Goal: Information Seeking & Learning: Learn about a topic

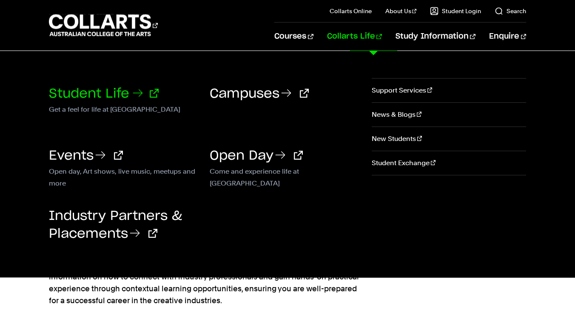
click at [122, 92] on link "Student Life" at bounding box center [104, 94] width 110 height 13
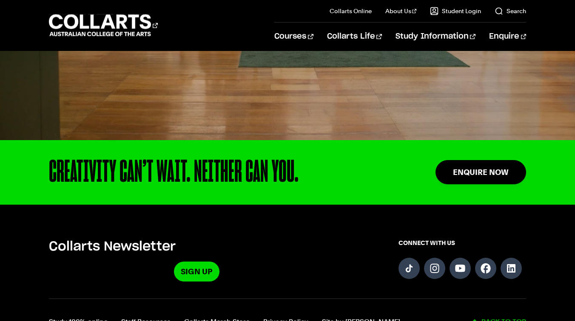
scroll to position [1944, 0]
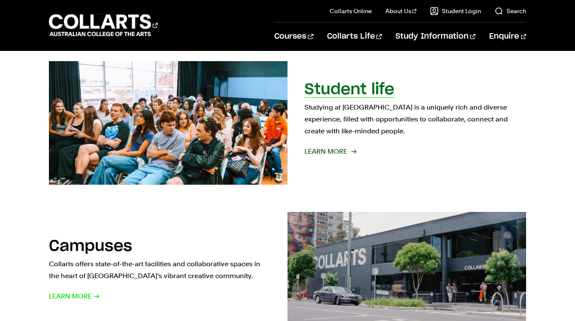
scroll to position [332, 0]
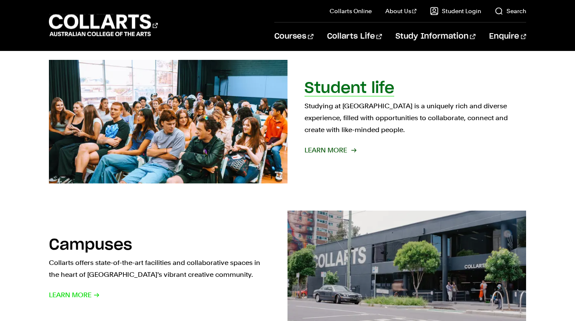
click at [338, 148] on span "Learn More" at bounding box center [329, 151] width 51 height 12
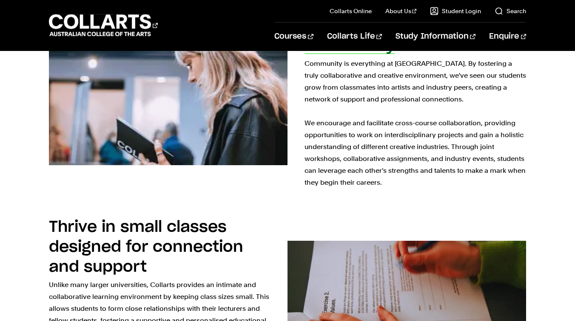
scroll to position [542, 0]
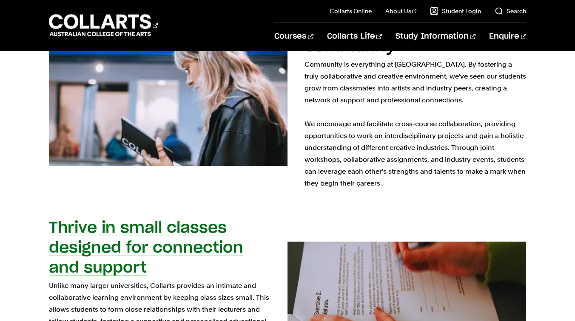
click at [233, 218] on div "Thrive in small classes designed for connection and support Unlike many larger …" at bounding box center [159, 303] width 221 height 170
click at [199, 221] on h2 "Thrive in small classes designed for connection and support" at bounding box center [146, 248] width 194 height 55
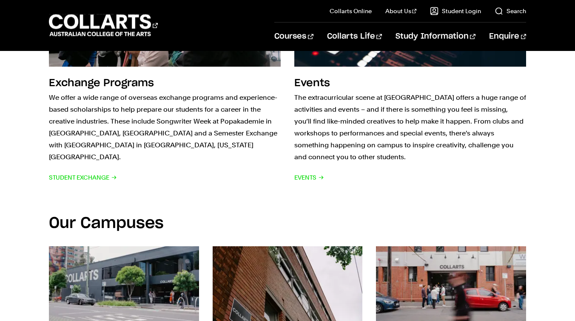
scroll to position [1192, 0]
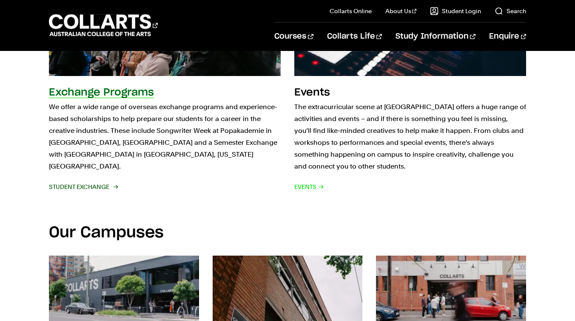
click at [79, 181] on span "Student Exchange" at bounding box center [83, 187] width 68 height 12
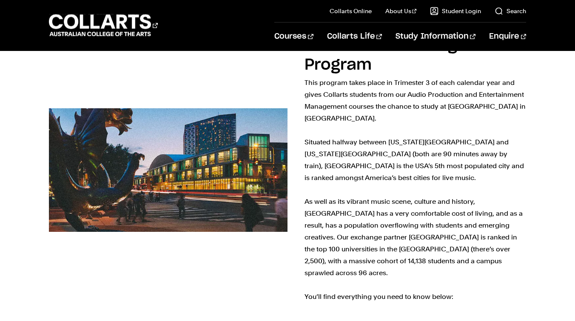
scroll to position [216, 0]
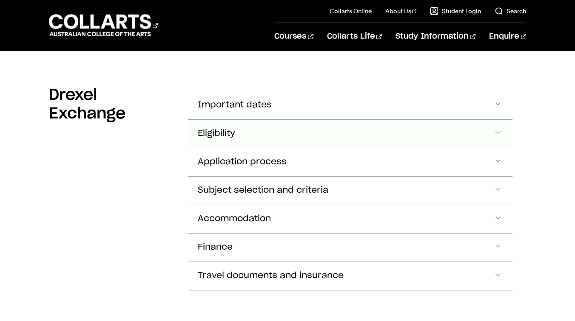
click at [496, 128] on span "Accordion Section" at bounding box center [497, 133] width 9 height 11
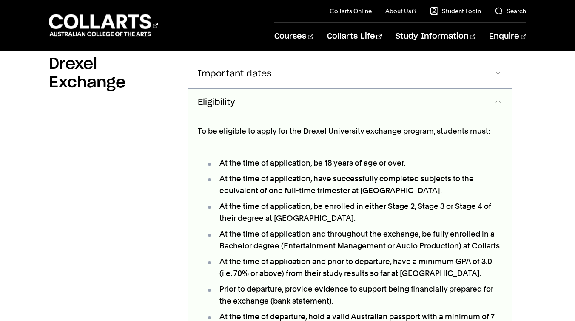
scroll to position [494, 0]
click at [496, 97] on span "Accordion Section" at bounding box center [497, 102] width 9 height 11
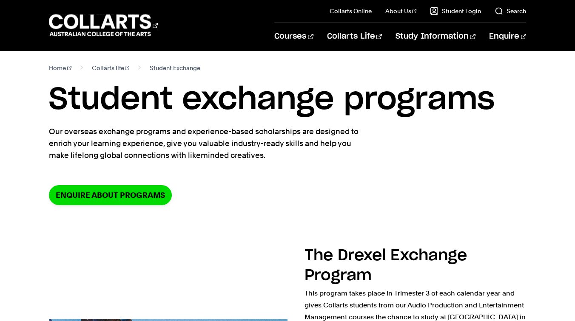
scroll to position [0, 0]
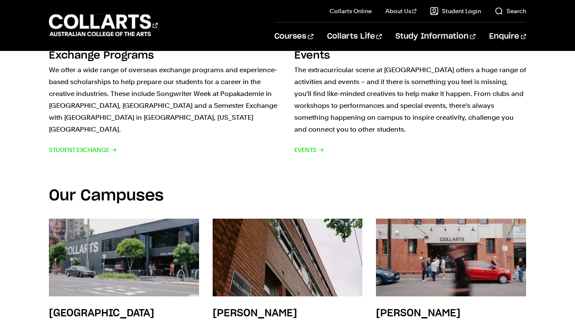
scroll to position [1230, 0]
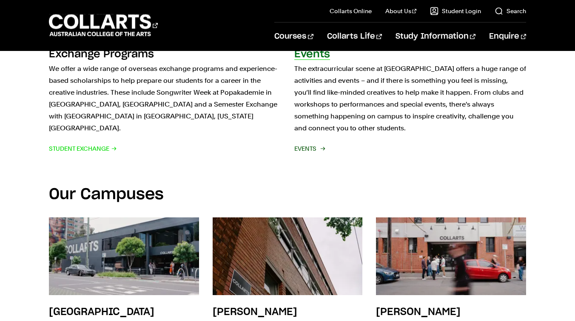
click at [313, 143] on span "Events" at bounding box center [309, 149] width 30 height 12
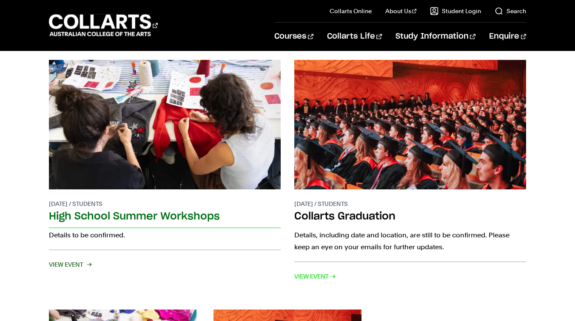
scroll to position [137, 0]
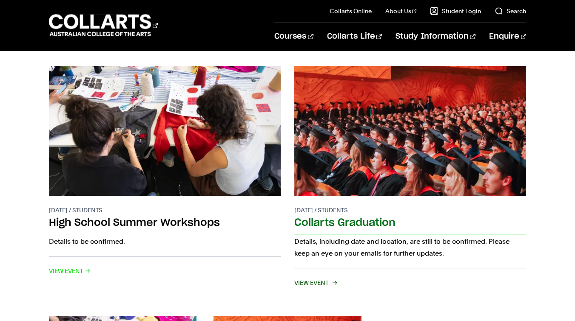
click at [327, 219] on h2 "Collarts Graduation" at bounding box center [410, 225] width 232 height 20
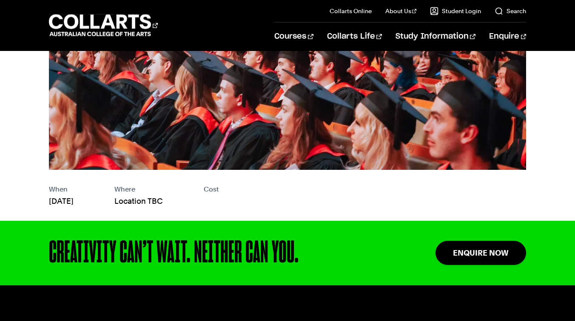
scroll to position [244, 0]
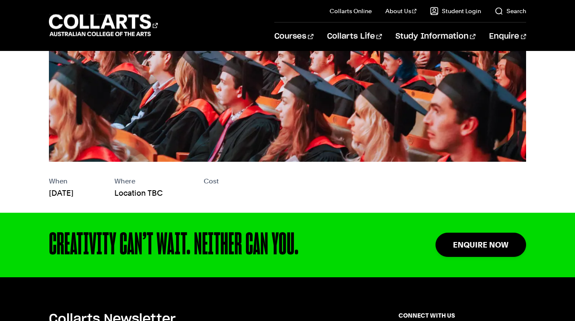
click at [218, 184] on p "Cost" at bounding box center [211, 182] width 15 height 12
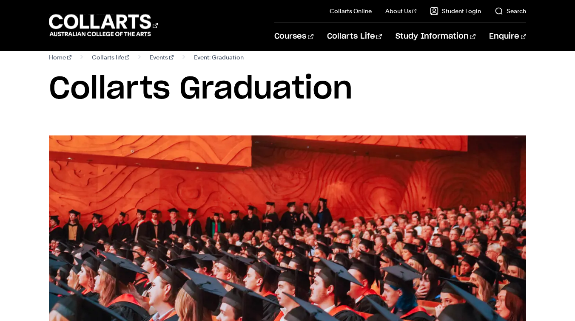
scroll to position [0, 0]
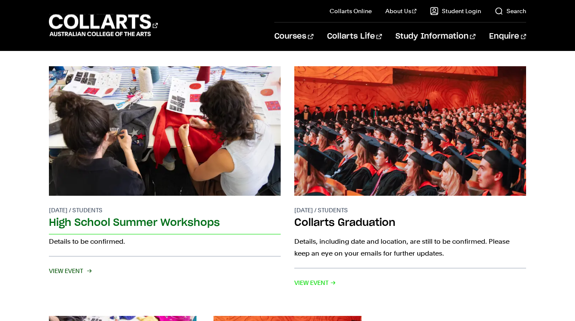
click at [133, 221] on h2 "High School Summer Workshops" at bounding box center [165, 225] width 232 height 20
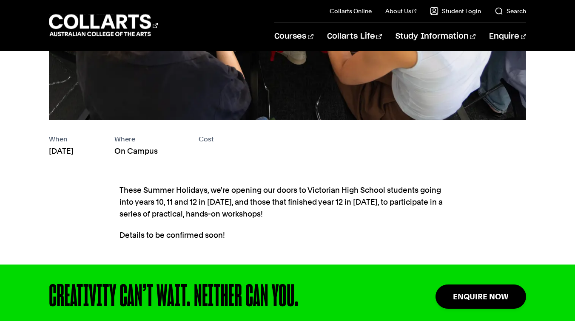
scroll to position [328, 0]
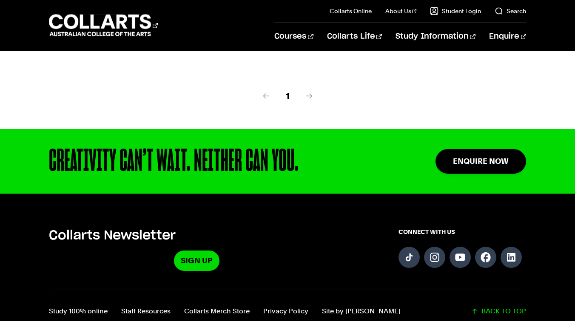
scroll to position [587, 0]
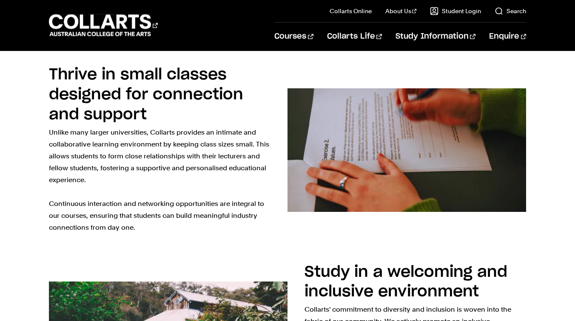
scroll to position [695, 0]
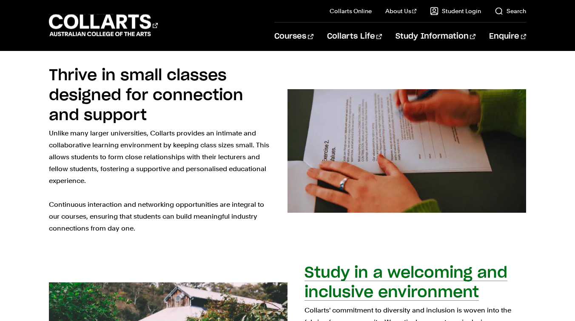
click at [330, 266] on h2 "Study in a welcoming and inclusive environment" at bounding box center [405, 283] width 203 height 35
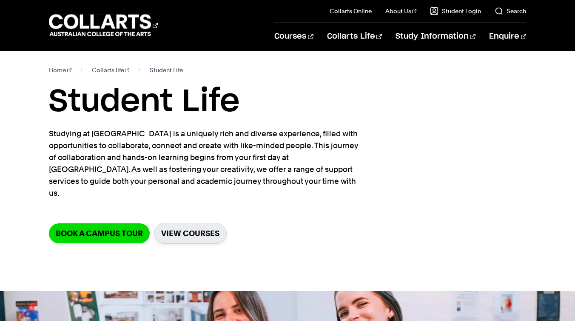
scroll to position [0, 0]
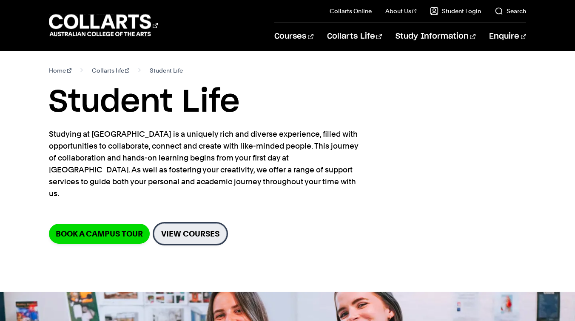
click at [183, 230] on link "View Courses" at bounding box center [190, 234] width 73 height 21
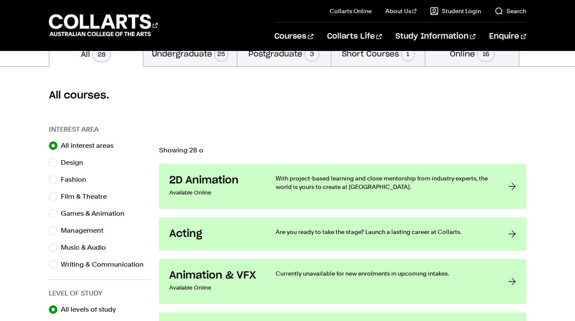
scroll to position [201, 0]
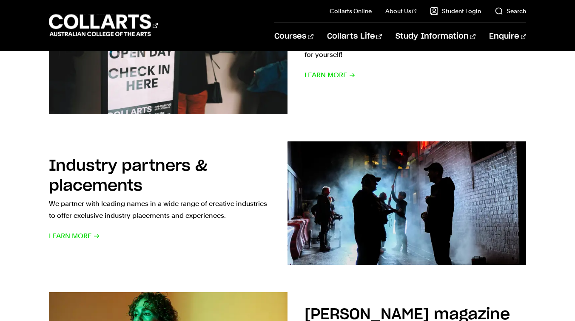
scroll to position [704, 0]
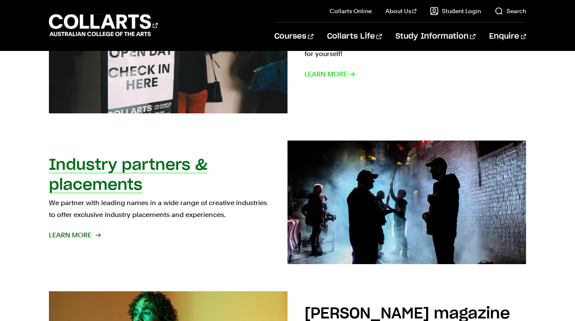
click at [166, 216] on p "We partner with leading names in a wide range of creative industries to offer e…" at bounding box center [159, 209] width 221 height 24
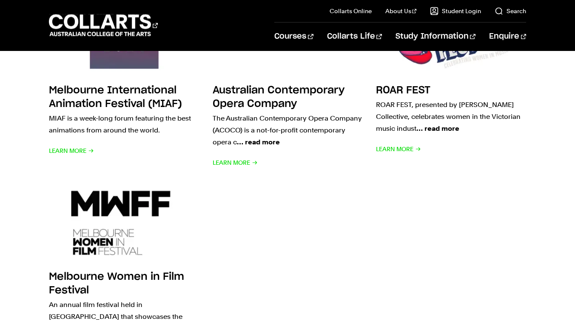
scroll to position [780, 0]
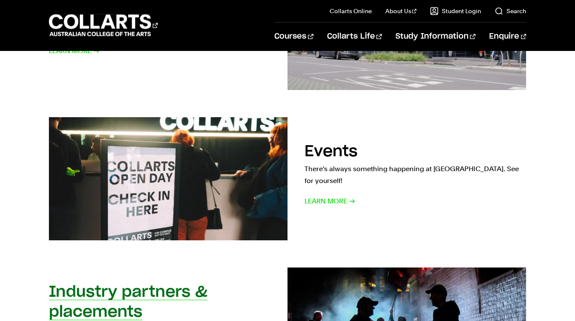
scroll to position [567, 0]
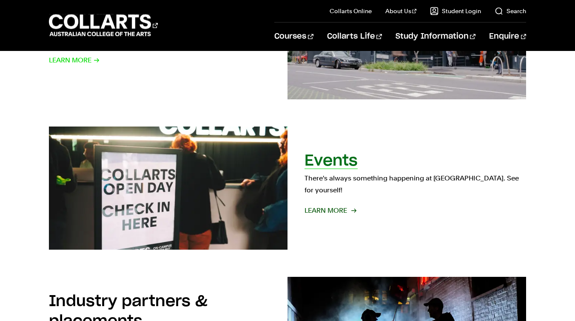
click at [327, 168] on h2 "Events" at bounding box center [330, 160] width 53 height 15
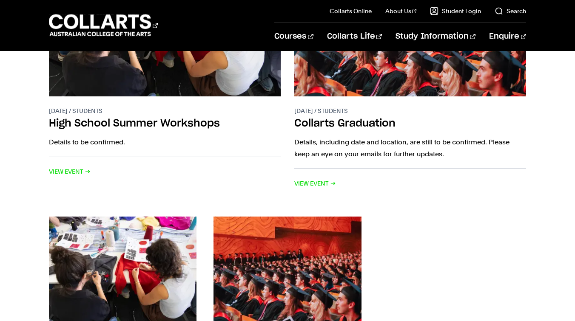
scroll to position [238, 0]
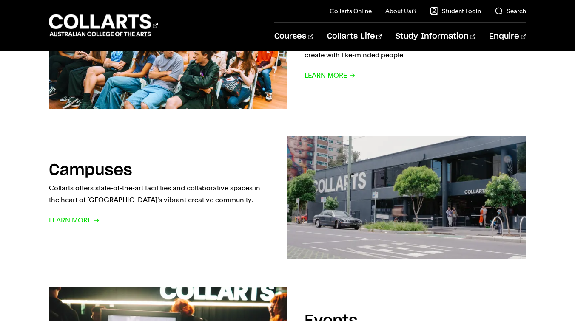
scroll to position [404, 0]
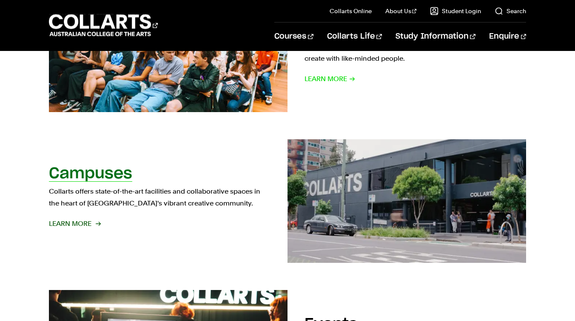
click at [174, 173] on div "Campuses Collarts offers state-of-the-art facilities and collaborative spaces i…" at bounding box center [159, 201] width 221 height 74
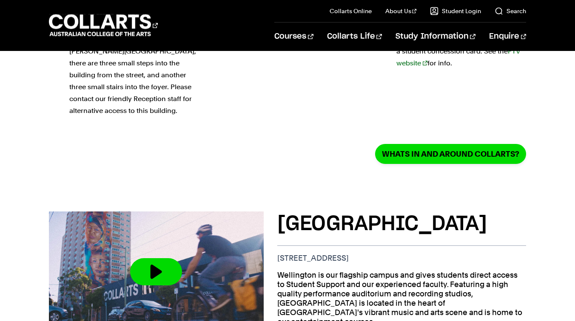
scroll to position [214, 0]
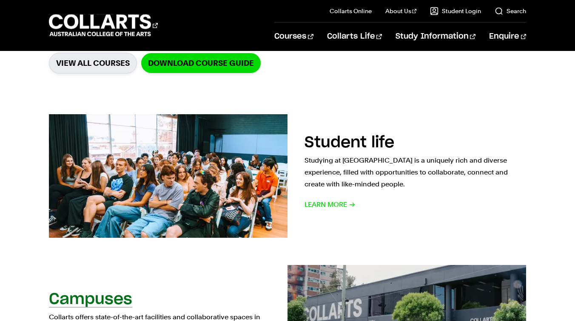
scroll to position [284, 0]
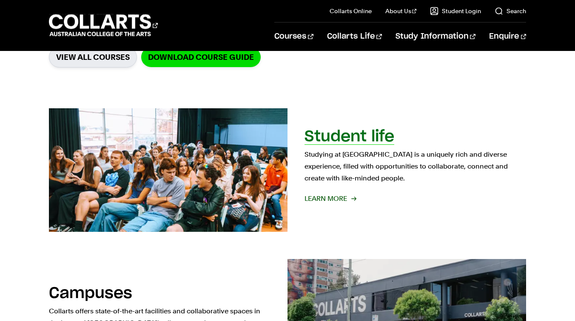
click at [320, 198] on span "Learn More" at bounding box center [329, 199] width 51 height 12
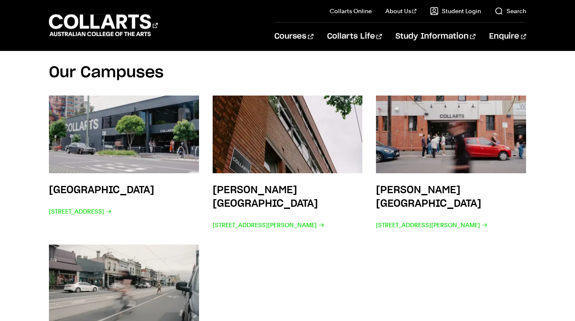
scroll to position [1359, 0]
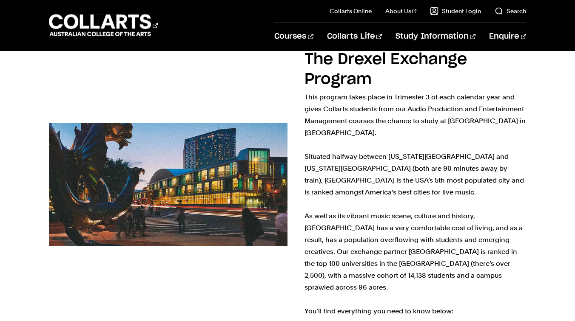
scroll to position [204, 0]
